Goal: Find specific page/section: Find specific page/section

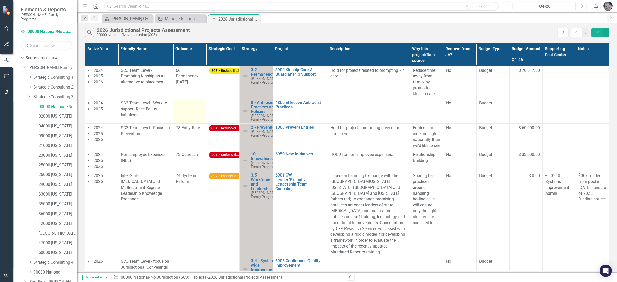
scroll to position [19, 0]
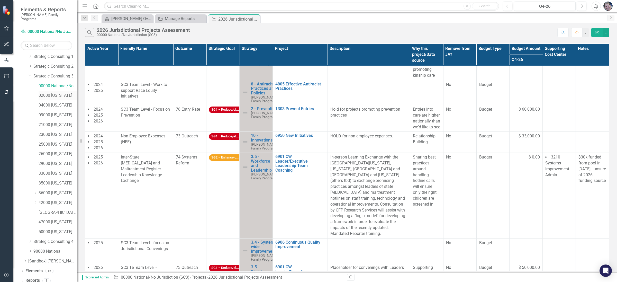
click at [54, 93] on link "02000 [US_STATE]" at bounding box center [58, 96] width 39 height 6
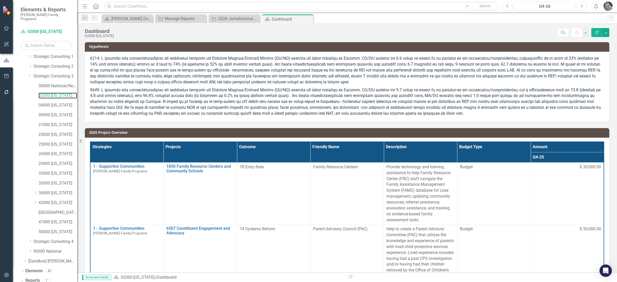
scroll to position [20, 0]
click at [37, 277] on div "Reports" at bounding box center [32, 281] width 14 height 8
click at [36, 278] on link "Reports" at bounding box center [32, 281] width 14 height 6
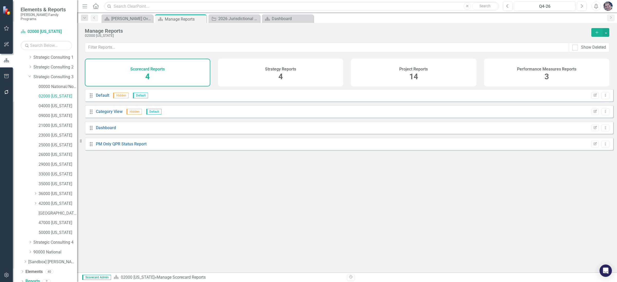
click at [418, 72] on div "Project Reports 14" at bounding box center [414, 73] width 126 height 28
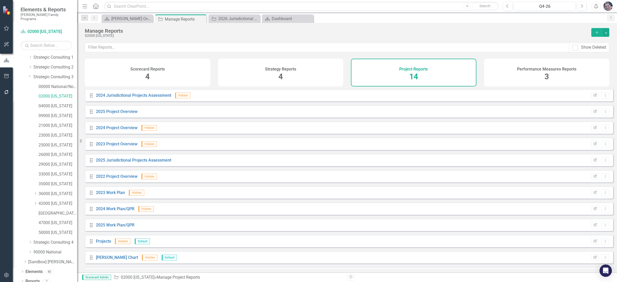
scroll to position [48, 0]
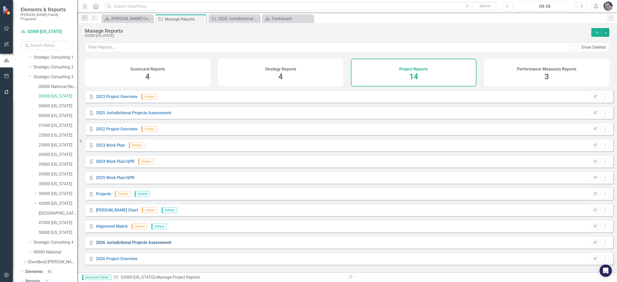
click at [158, 245] on link "2026 Jurisdictional Projects Assessment" at bounding box center [133, 242] width 75 height 5
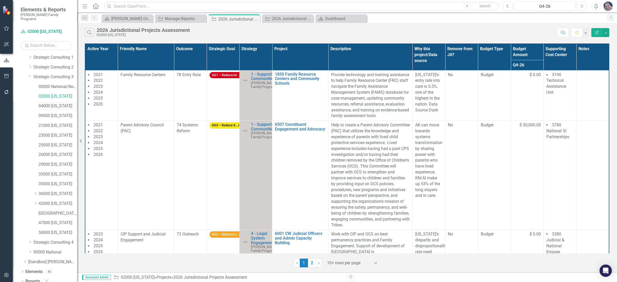
click at [59, 103] on link "04000 [US_STATE]" at bounding box center [58, 106] width 39 height 6
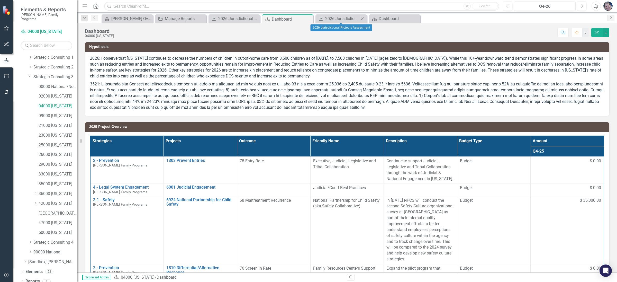
click at [361, 18] on icon at bounding box center [362, 18] width 3 height 3
click at [0, 0] on icon "Close" at bounding box center [0, 0] width 0 height 0
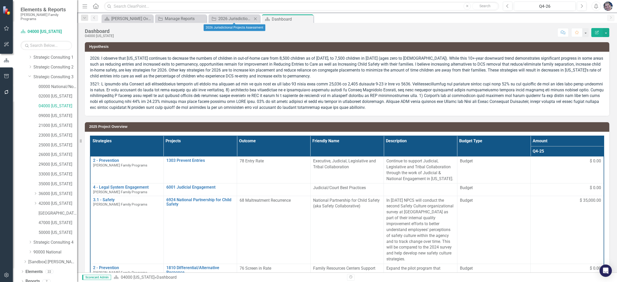
click at [256, 17] on icon "Close" at bounding box center [255, 19] width 5 height 4
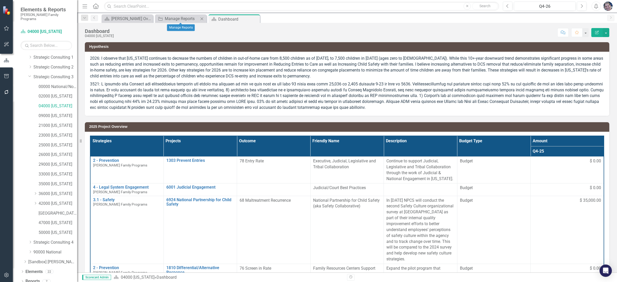
click at [204, 17] on icon "Close" at bounding box center [201, 19] width 5 height 4
click at [31, 278] on link "Reports" at bounding box center [32, 281] width 14 height 6
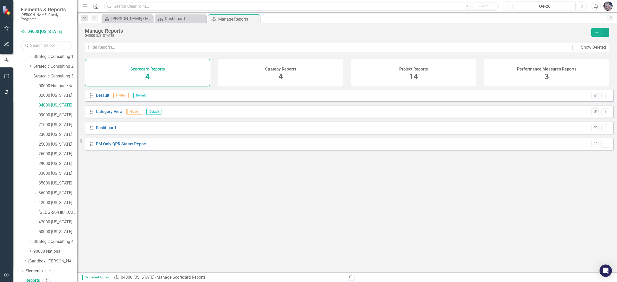
click at [408, 73] on div "Project Reports 14" at bounding box center [414, 73] width 126 height 28
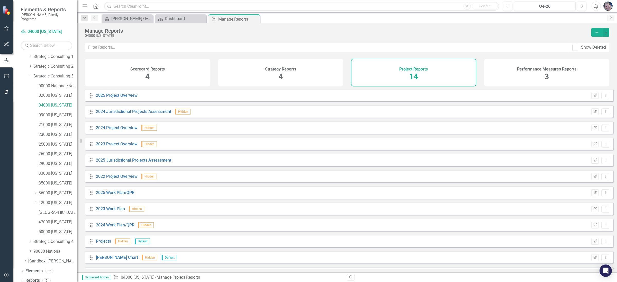
scroll to position [48, 0]
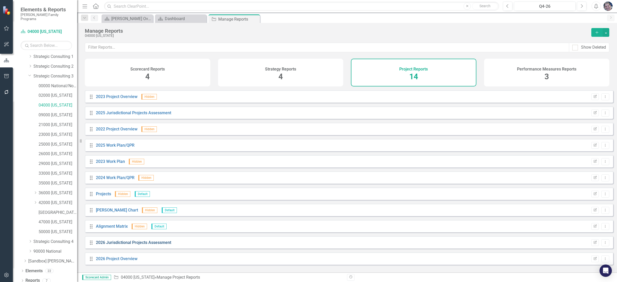
click at [131, 245] on link "2026 Jurisdictional Projects Assessment" at bounding box center [133, 242] width 75 height 5
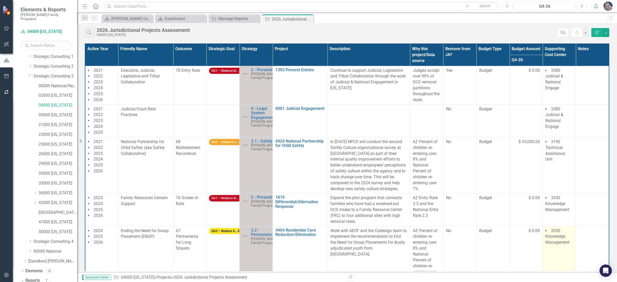
click at [547, 247] on td "3350 Knowledge Management" at bounding box center [559, 254] width 33 height 56
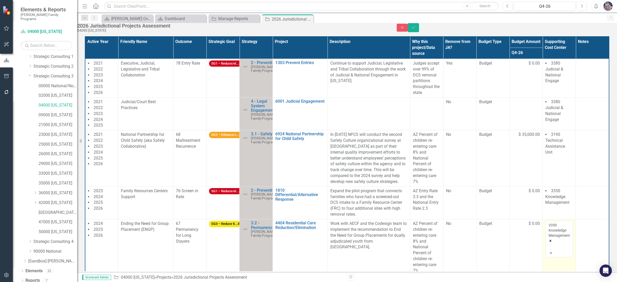
click at [553, 239] on icon "Remove 3350 Knowledge Management" at bounding box center [551, 241] width 4 height 4
click at [416, 29] on icon "Save" at bounding box center [413, 28] width 5 height 4
